Goal: Transaction & Acquisition: Purchase product/service

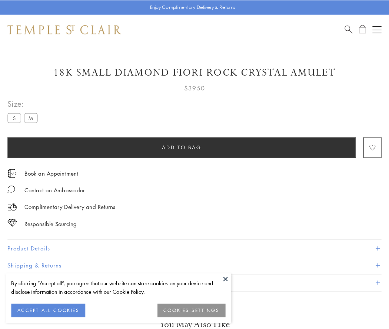
scroll to position [12, 0]
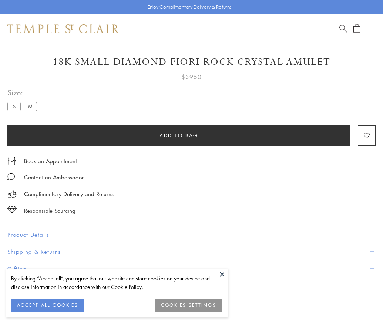
click at [179, 135] on span "Add to bag" at bounding box center [179, 136] width 39 height 8
